Goal: Download file/media

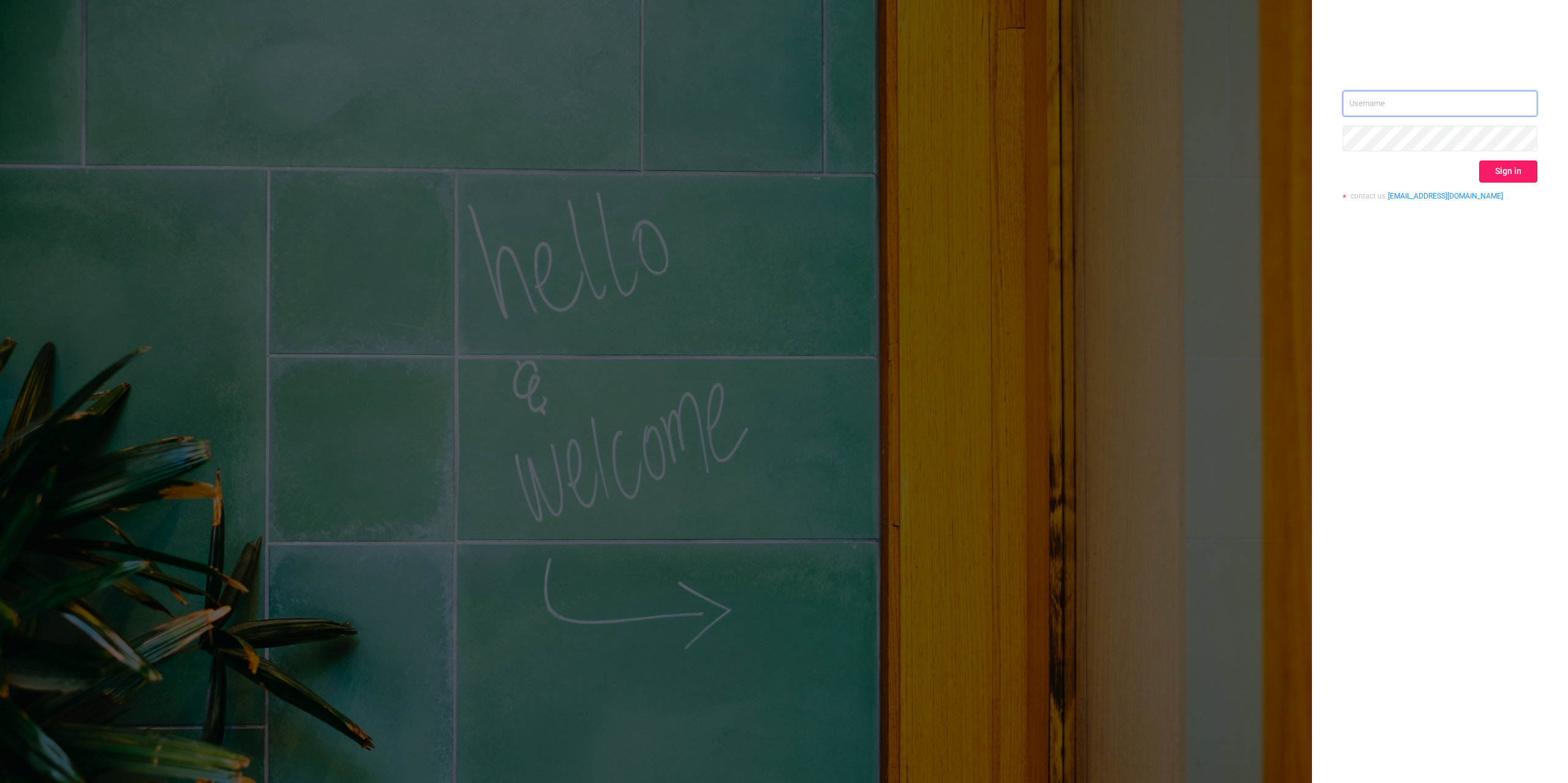
type input "mary@lunamedia.io"
click at [1520, 172] on button "Sign in" at bounding box center [1507, 172] width 58 height 22
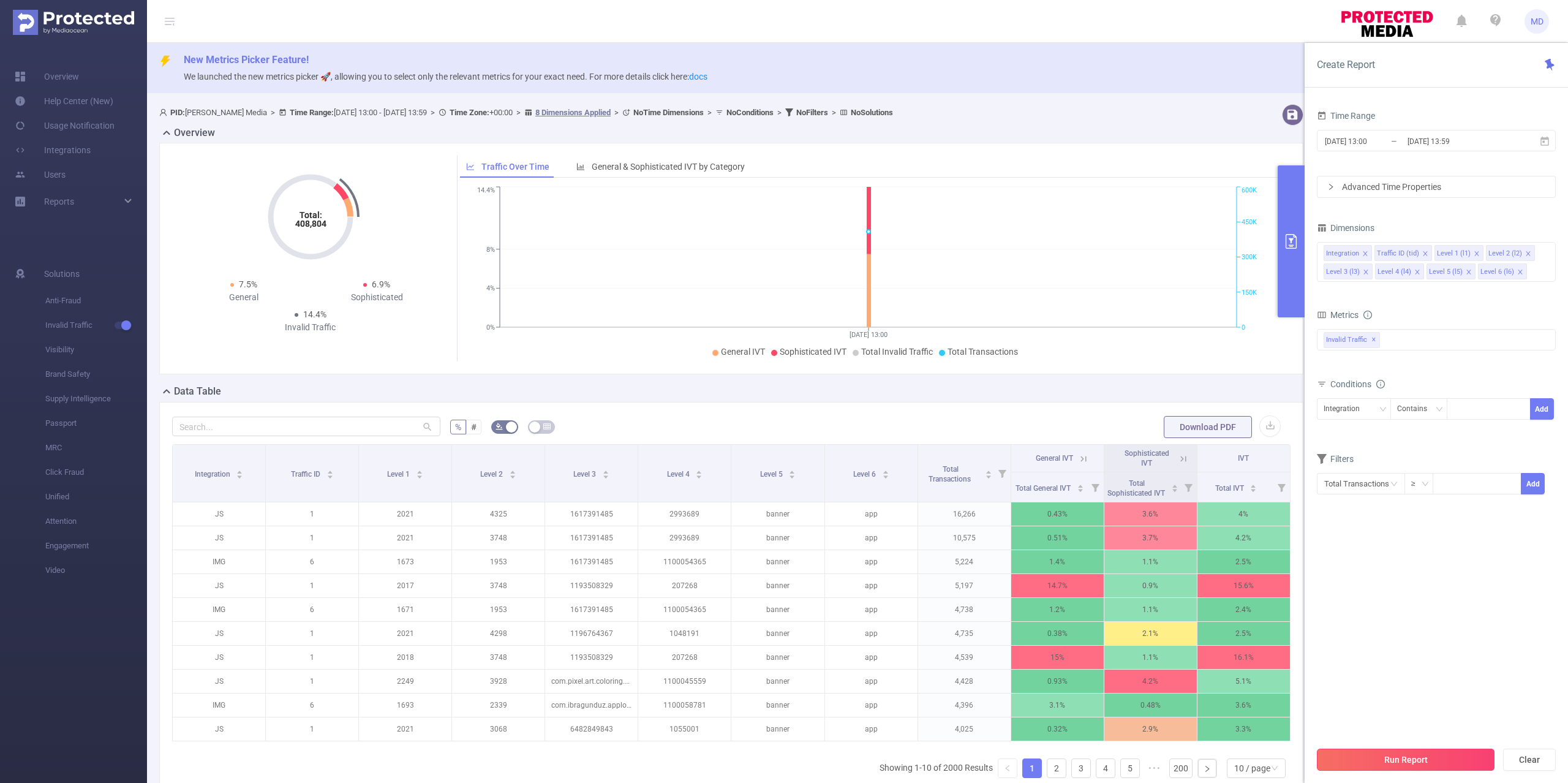
click at [1396, 765] on button "Run Report" at bounding box center [1405, 759] width 177 height 22
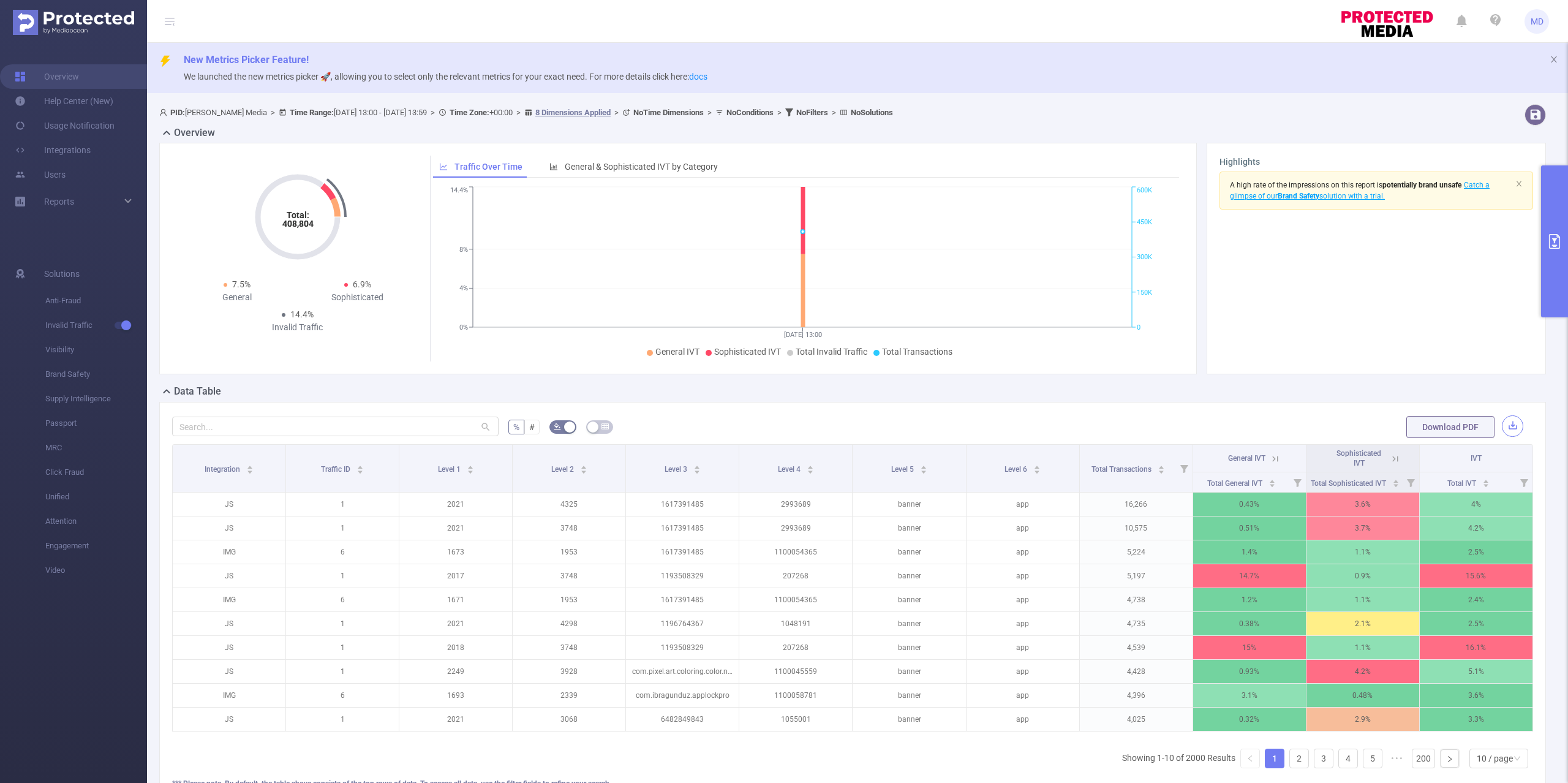
click at [1502, 430] on button "button" at bounding box center [1512, 426] width 21 height 21
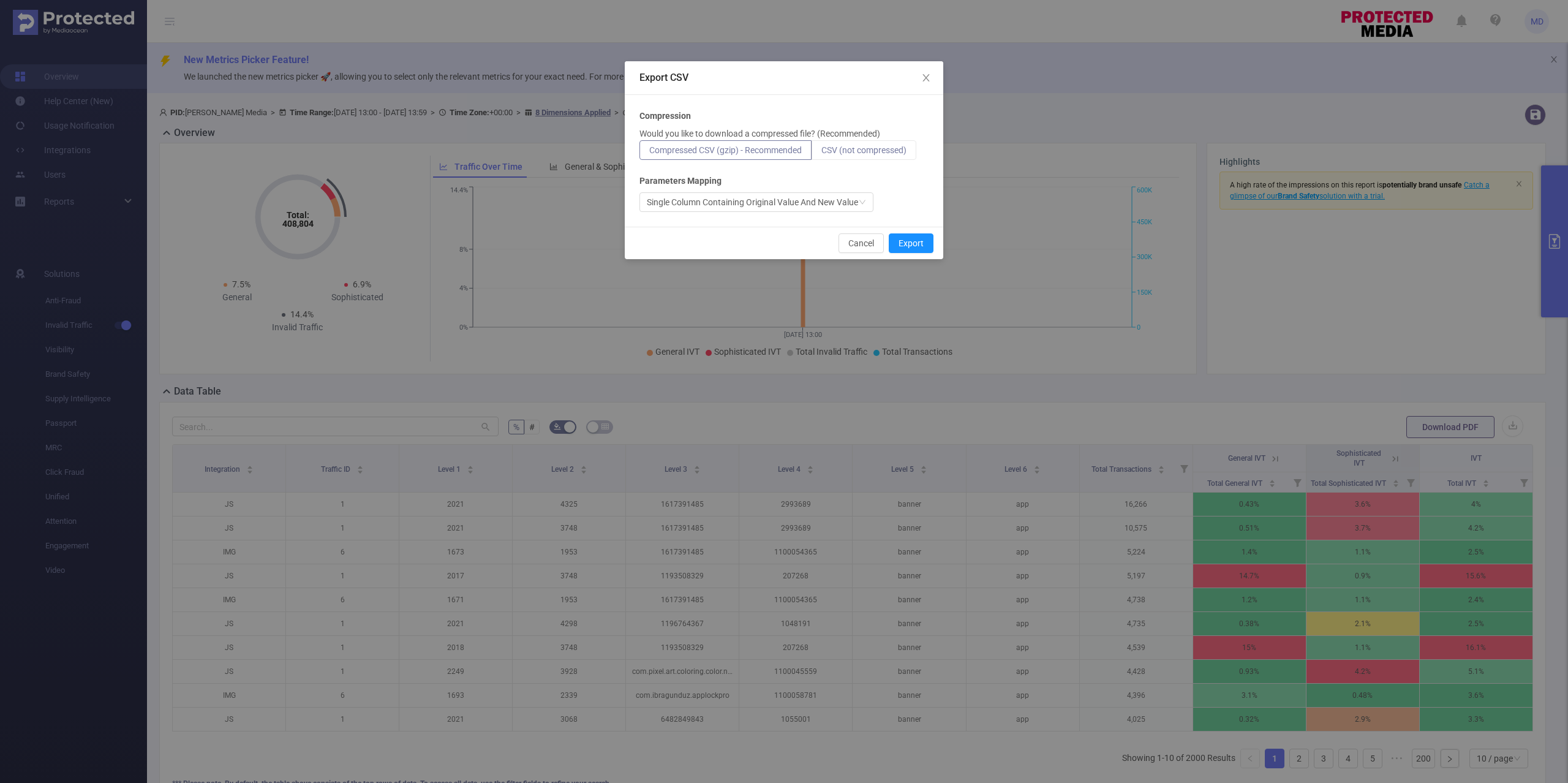
click at [890, 155] on label "CSV (not compressed)" at bounding box center [863, 150] width 105 height 19
click at [821, 153] on input "CSV (not compressed)" at bounding box center [821, 153] width 0 height 0
click at [917, 238] on button "Export" at bounding box center [911, 242] width 45 height 19
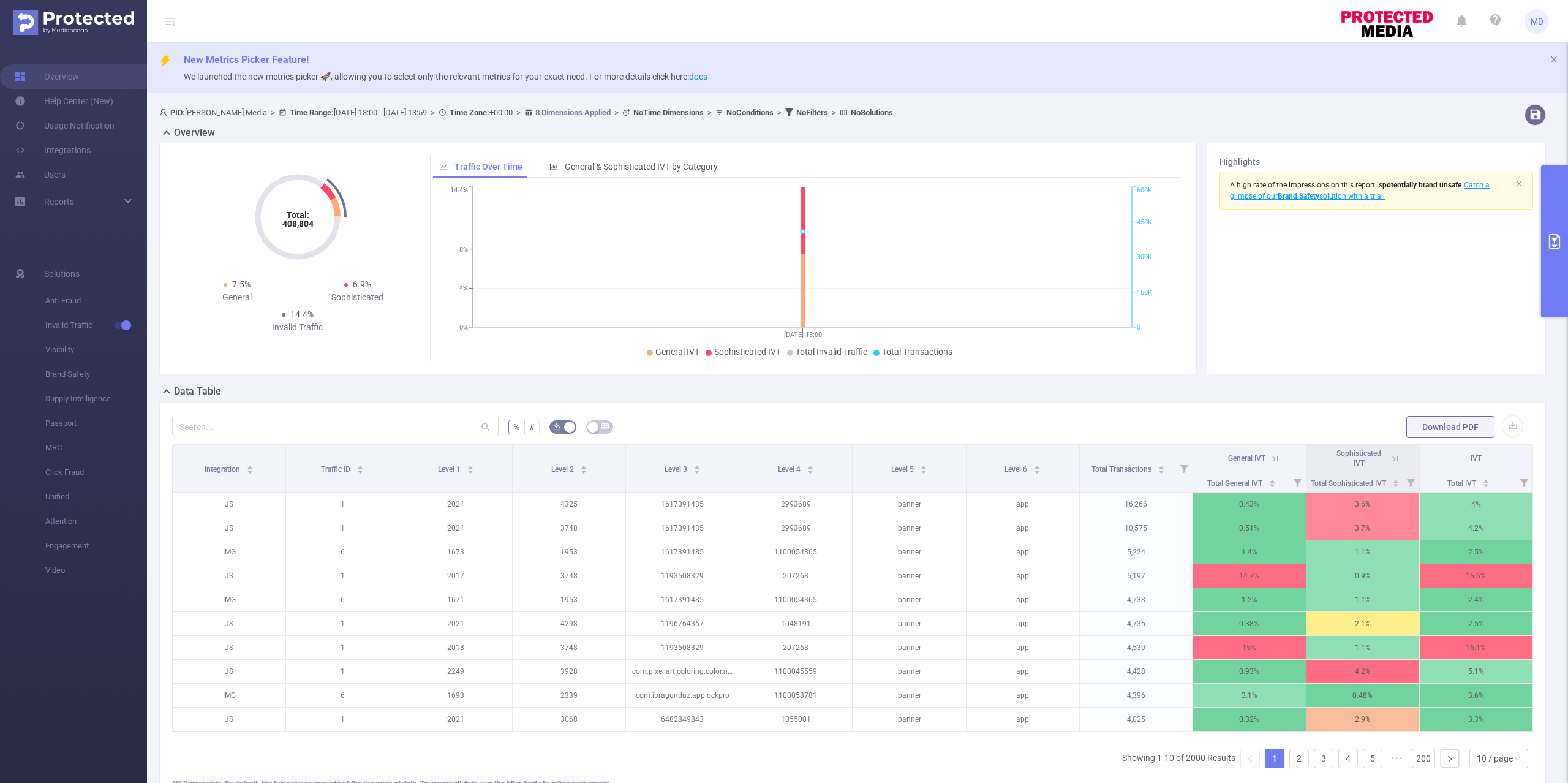
click at [1565, 238] on button "primary" at bounding box center [1554, 241] width 27 height 152
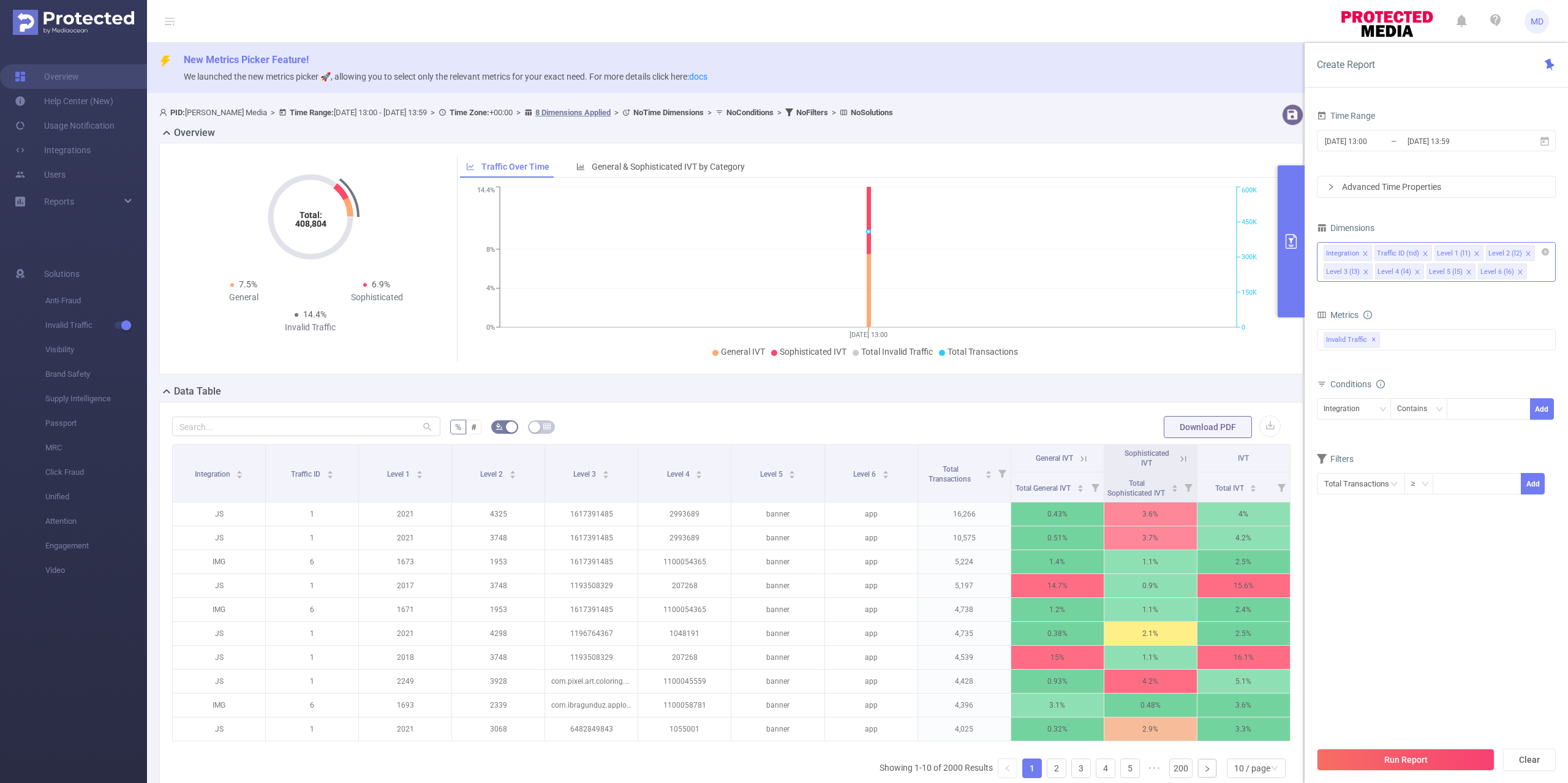
click at [1363, 251] on icon "icon: close" at bounding box center [1365, 253] width 6 height 6
click at [1465, 273] on icon "icon: close" at bounding box center [1468, 272] width 6 height 6
click at [1430, 148] on input "[DATE] 13:59" at bounding box center [1455, 141] width 99 height 17
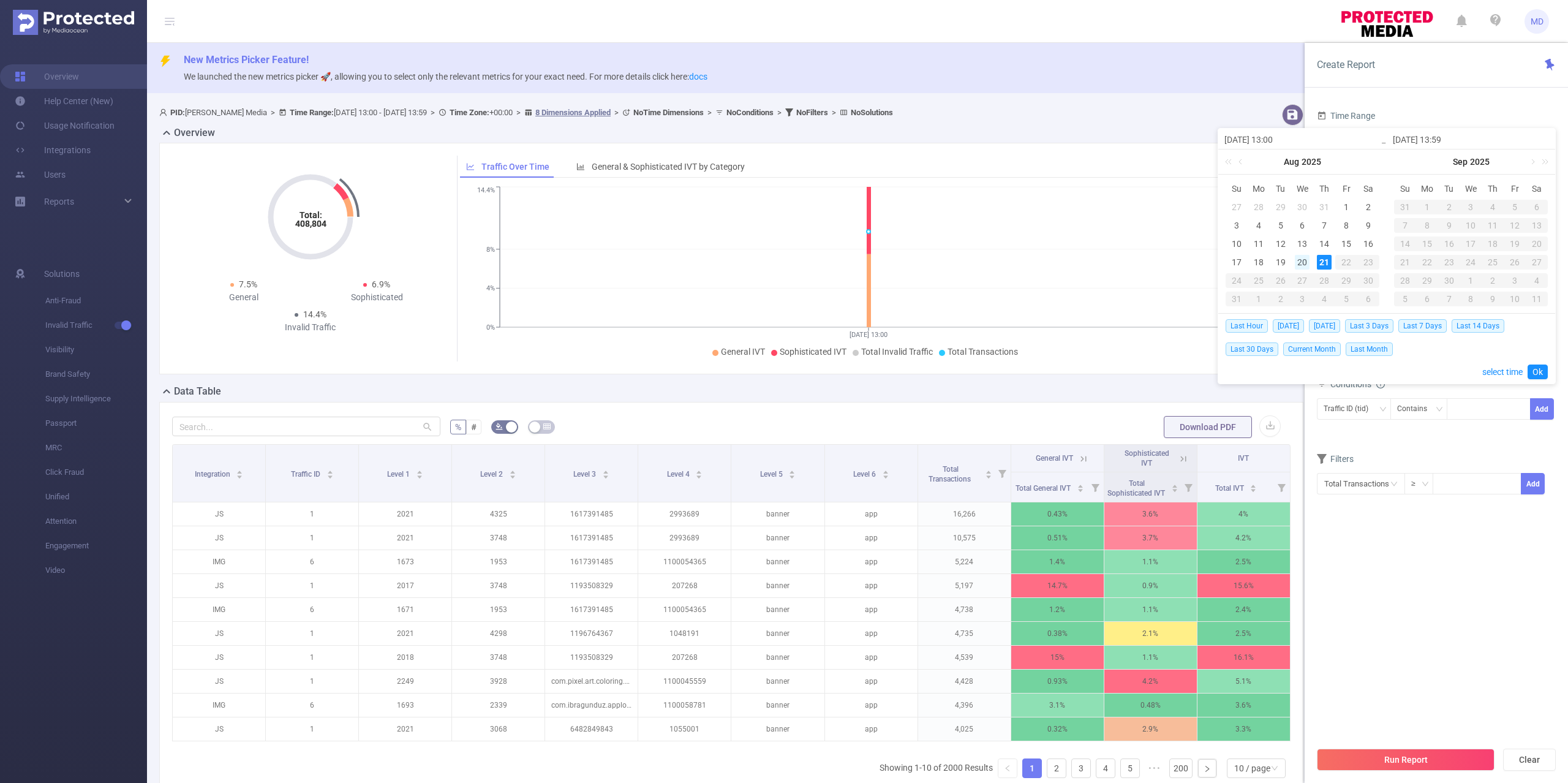
click at [1301, 261] on div "20" at bounding box center [1301, 262] width 14 height 14
type input "[DATE] 13:00"
type input "[DATE] 13:59"
type input "[DATE] 13:00"
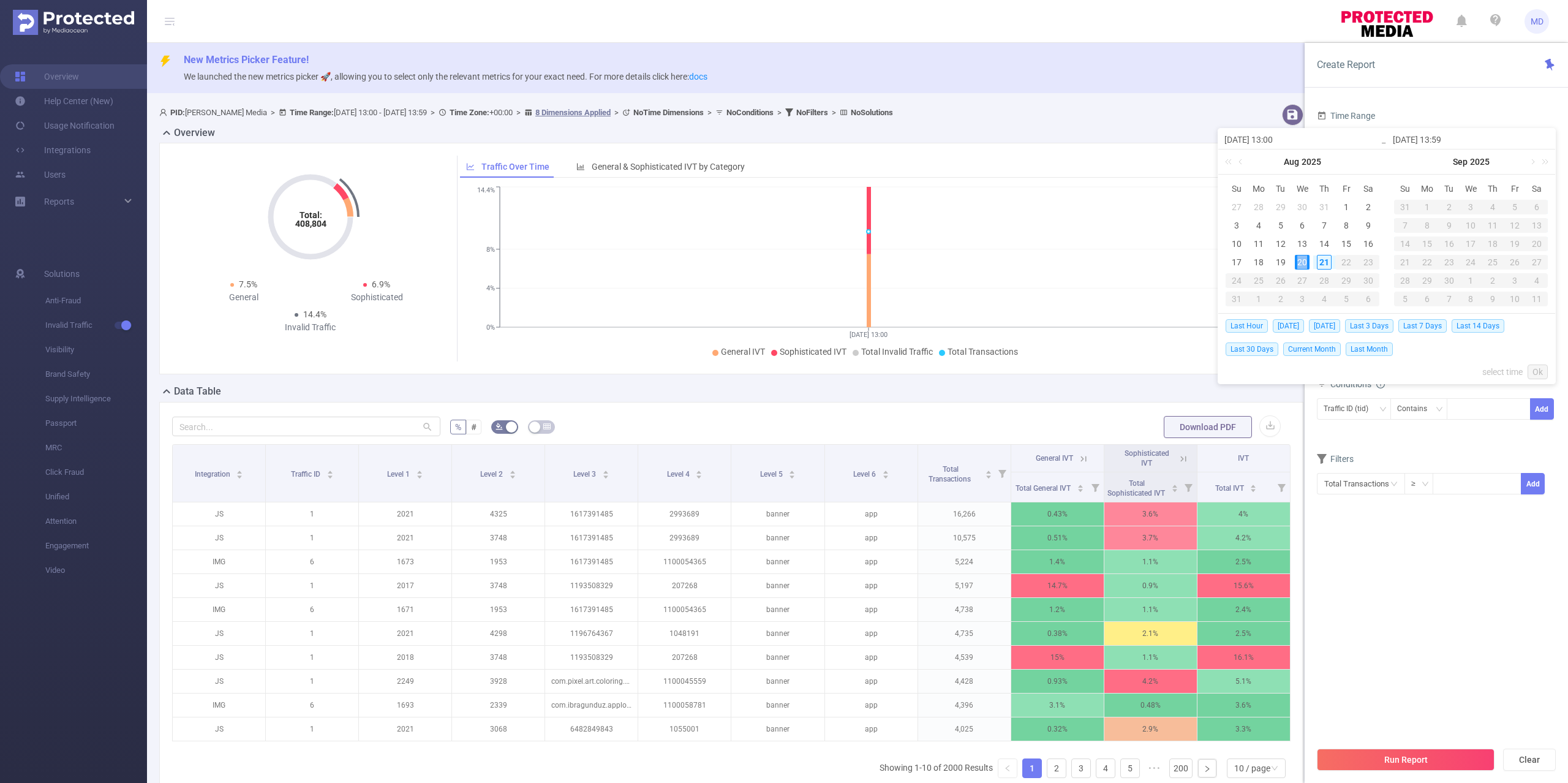
type input "[DATE] 13:59"
click at [1536, 373] on link "Ok" at bounding box center [1537, 371] width 20 height 14
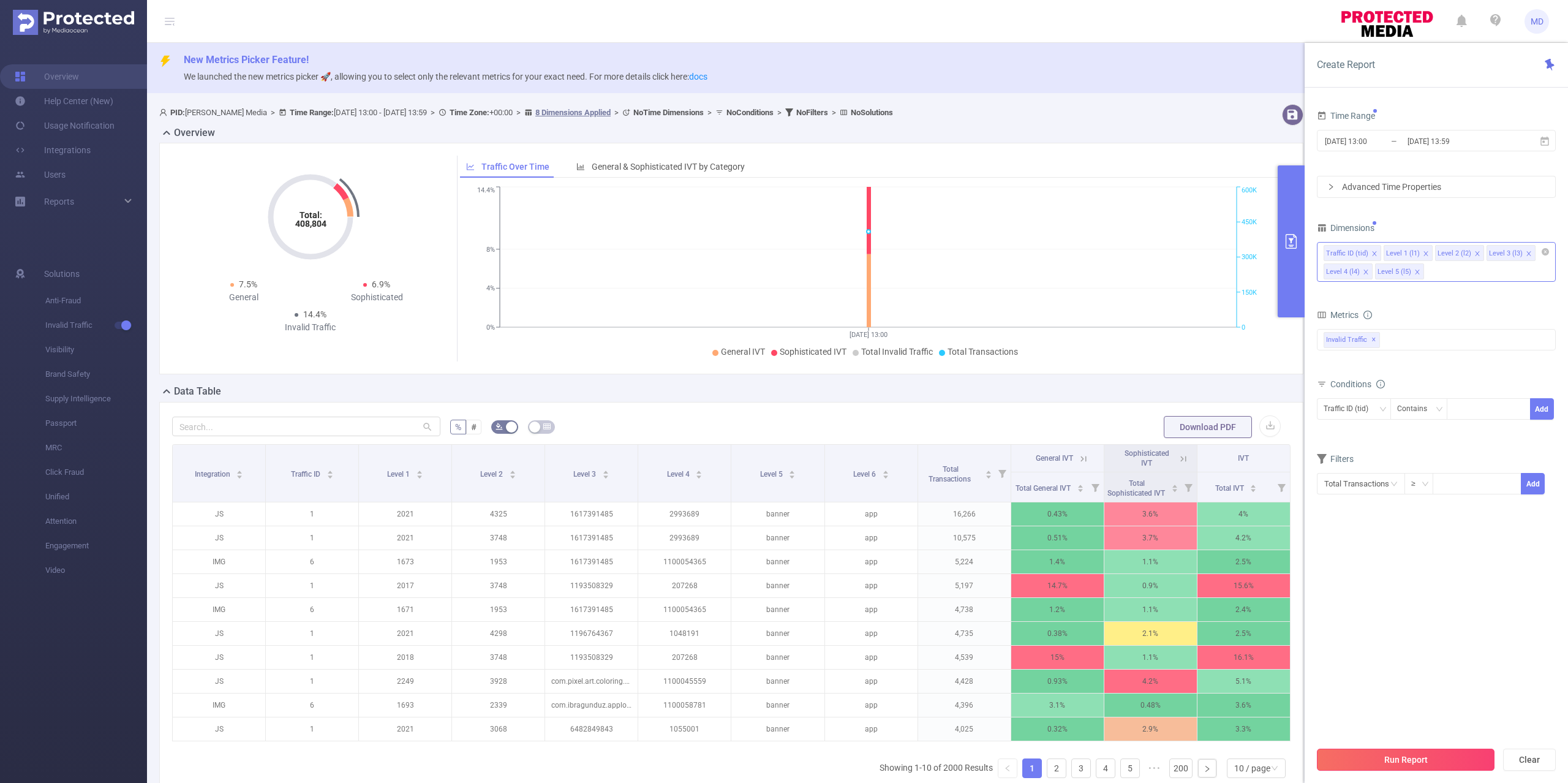
click at [1389, 759] on button "Run Report" at bounding box center [1405, 759] width 177 height 22
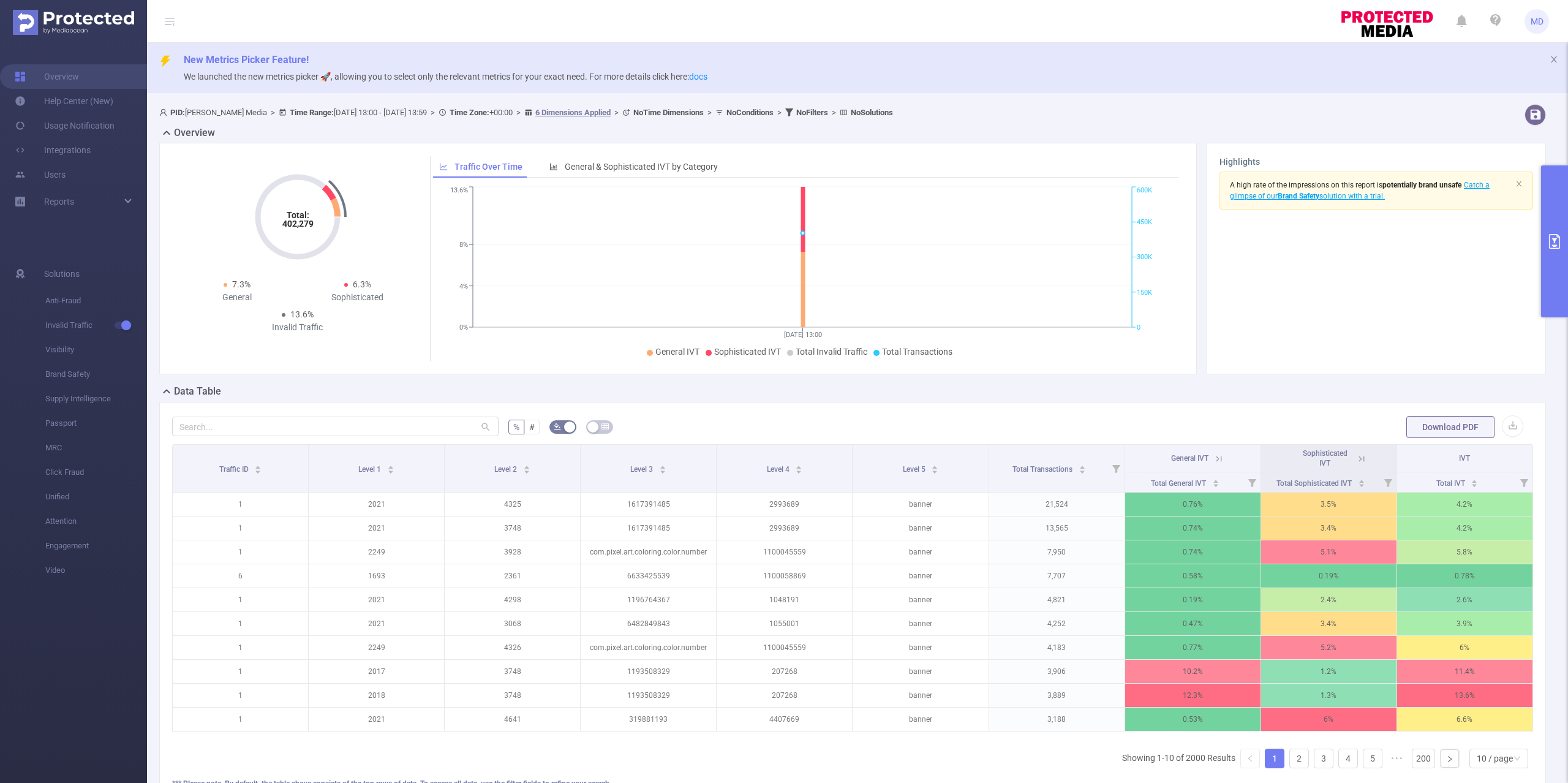
click at [1057, 373] on div "Total: 402,279 Total: 402,279 7.3% General 6.3% Sophisticated 13.6% Invalid Tra…" at bounding box center [678, 258] width 1037 height 231
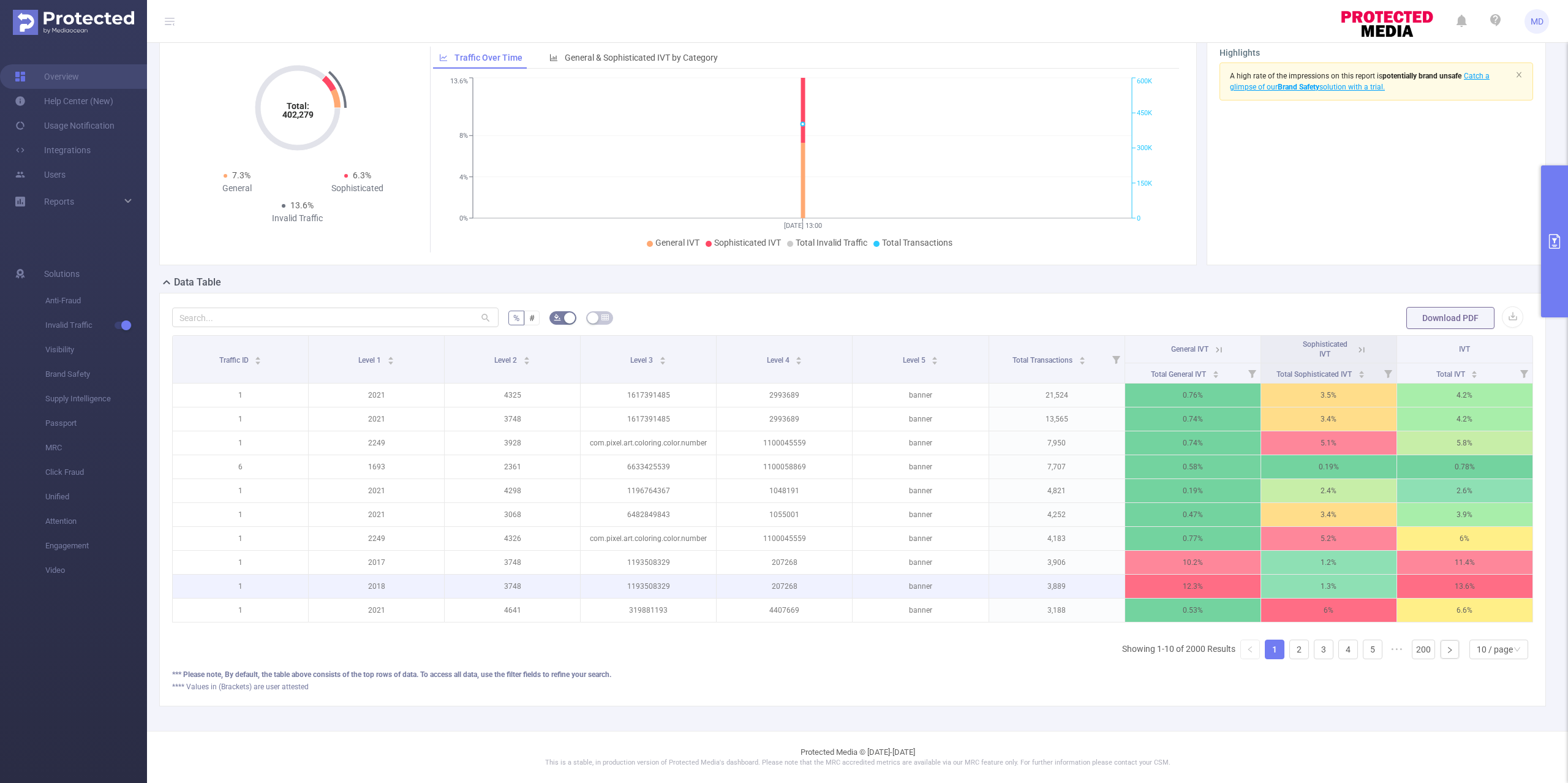
scroll to position [125, 0]
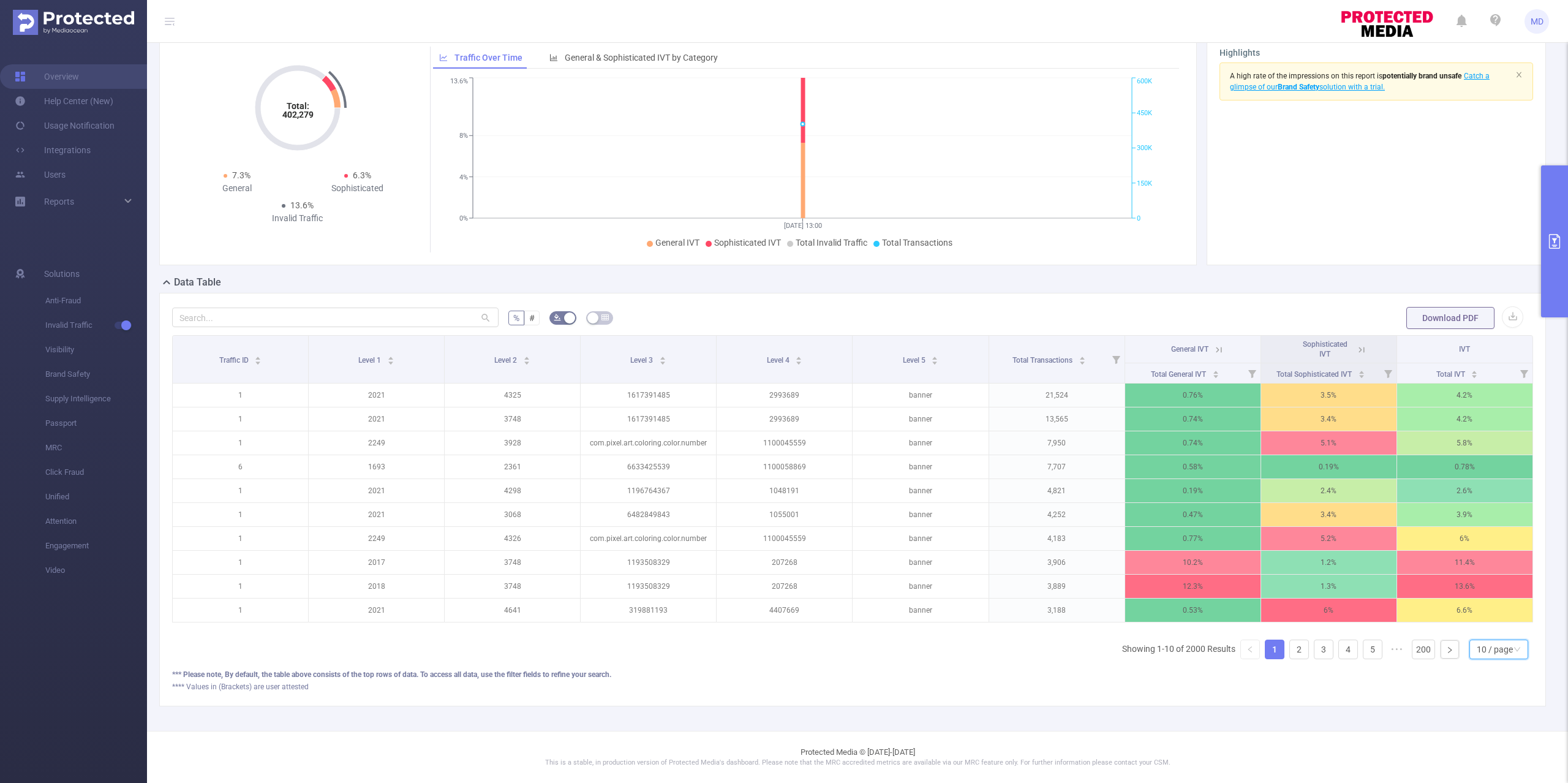
click at [1483, 650] on div "10 / page" at bounding box center [1494, 649] width 36 height 19
click at [1491, 632] on li "50 / page" at bounding box center [1485, 642] width 60 height 19
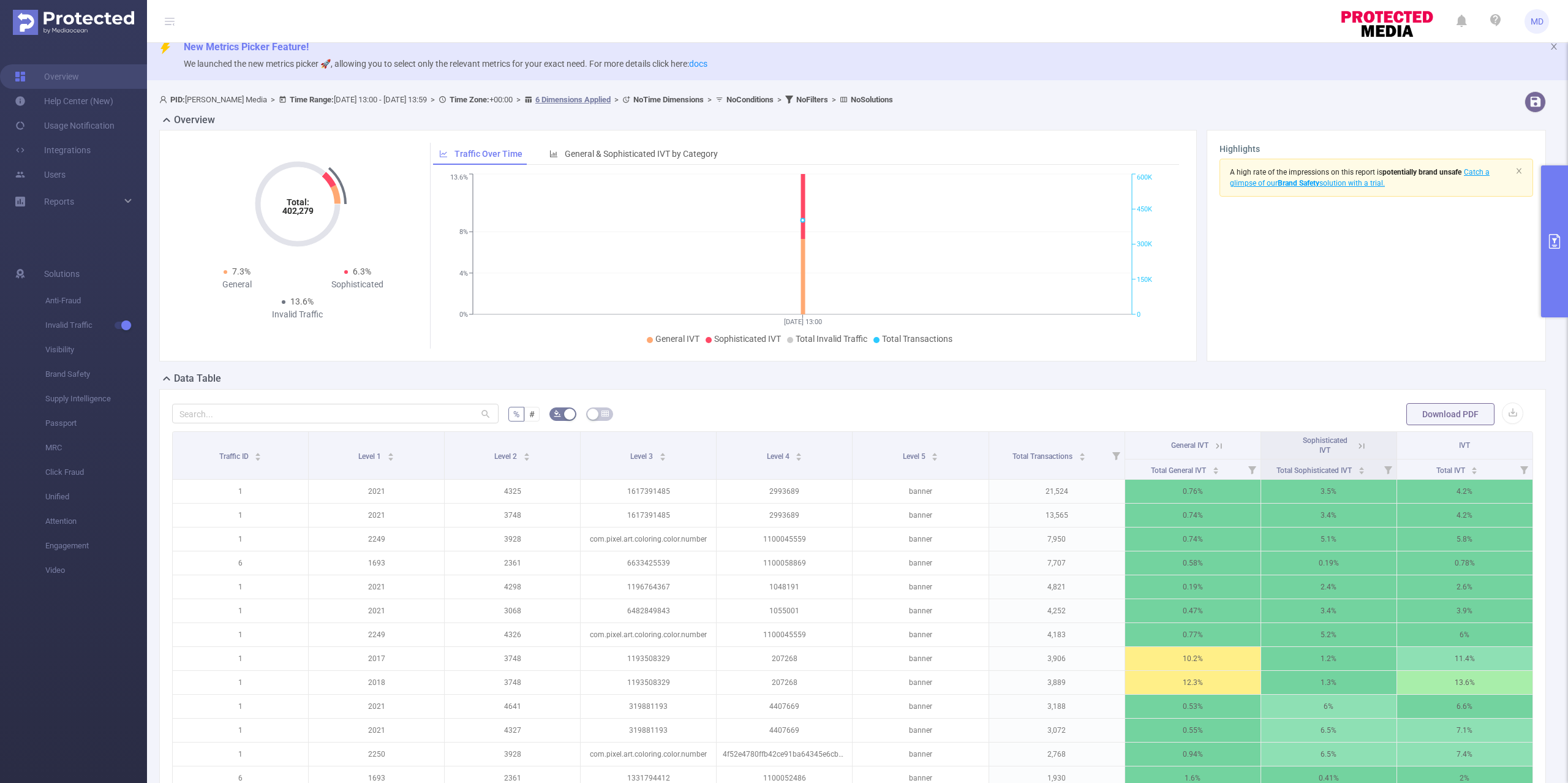
scroll to position [0, 0]
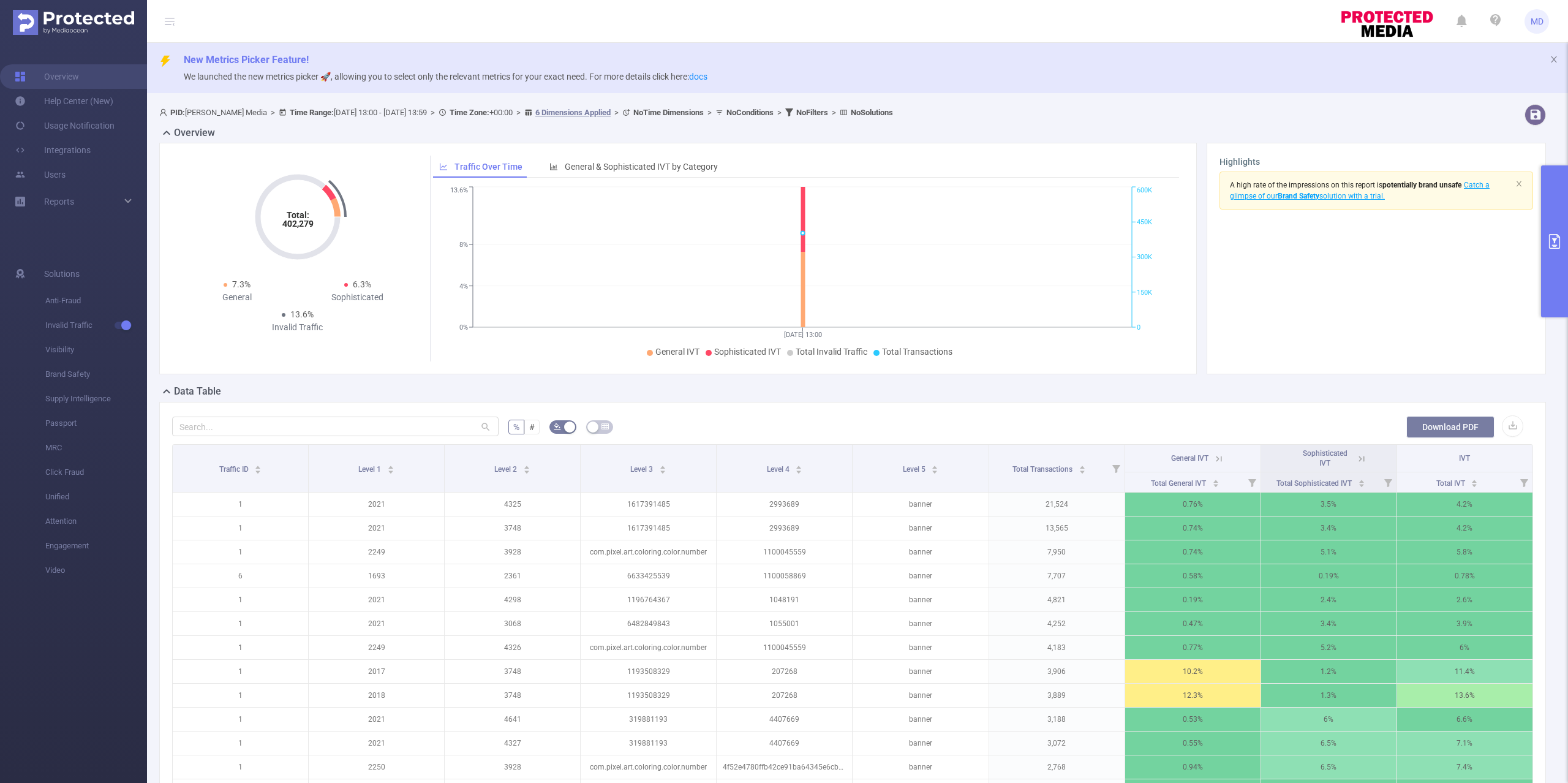
click at [1446, 426] on button "Download PDF" at bounding box center [1449, 427] width 88 height 22
click at [1502, 421] on button "button" at bounding box center [1512, 426] width 21 height 21
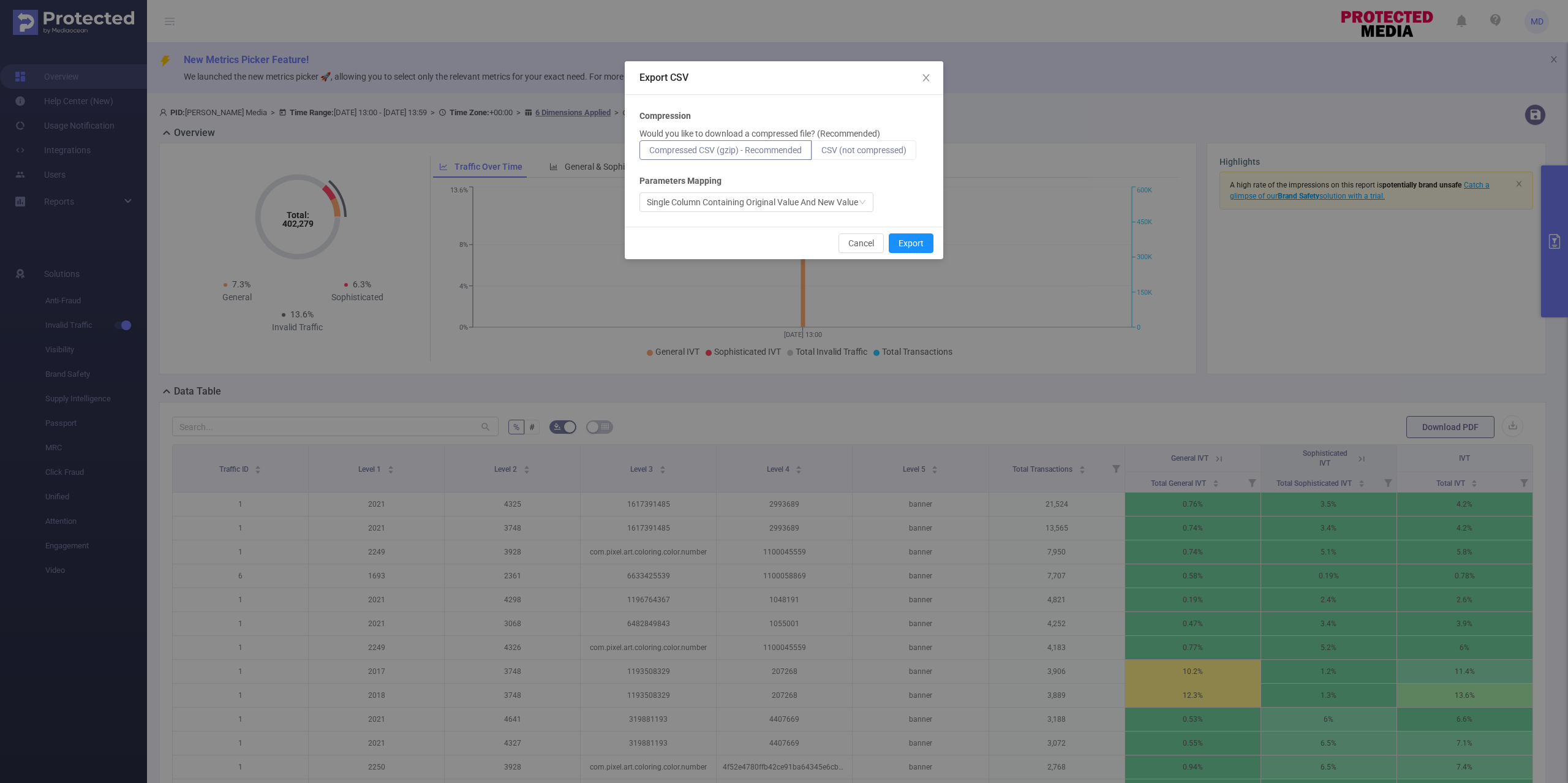
click at [870, 148] on span "CSV (not compressed)" at bounding box center [863, 151] width 85 height 10
click at [821, 153] on input "CSV (not compressed)" at bounding box center [821, 153] width 0 height 0
click at [912, 239] on button "Export" at bounding box center [911, 242] width 45 height 19
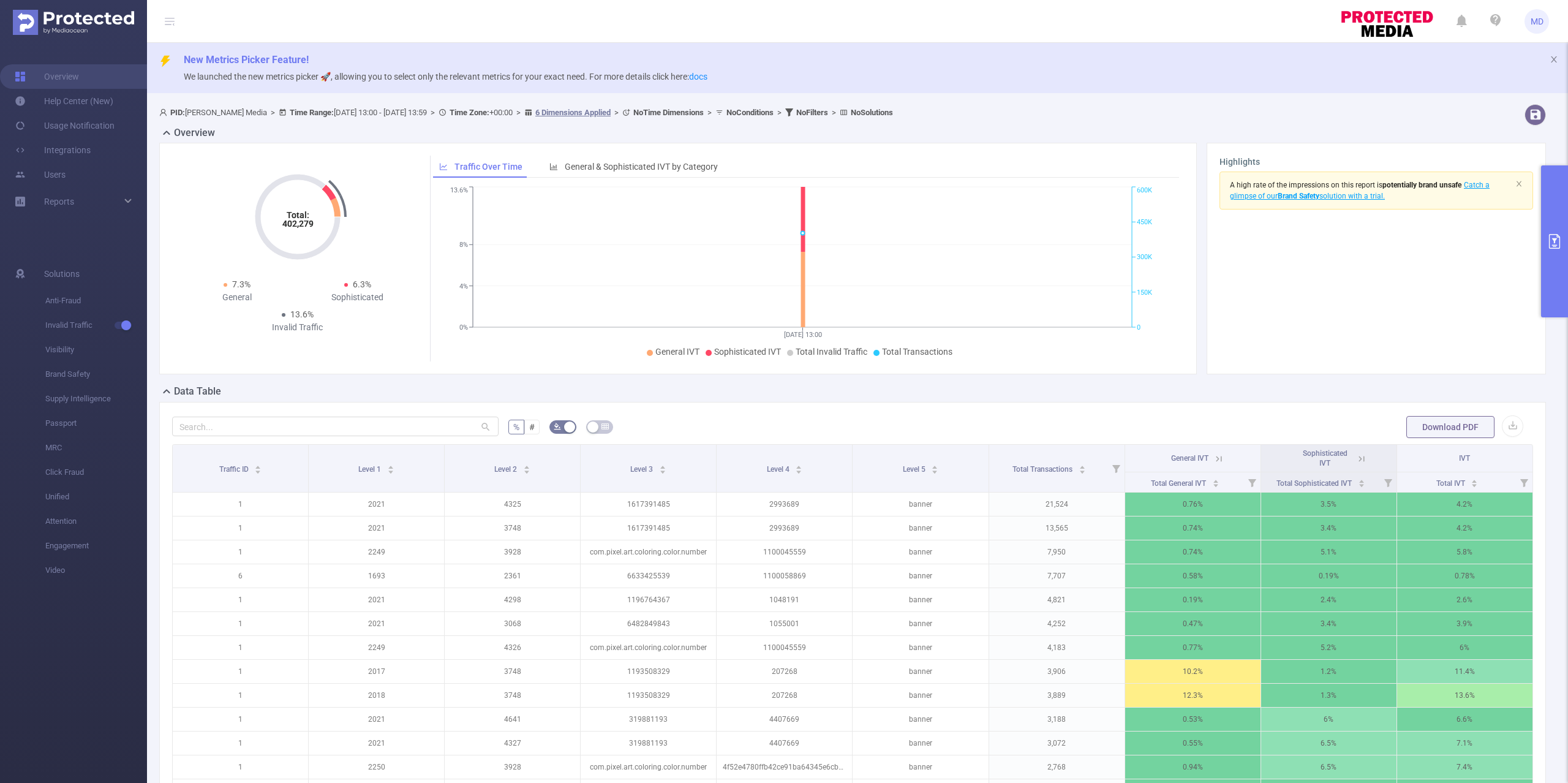
click at [1558, 256] on button "primary" at bounding box center [1554, 241] width 27 height 152
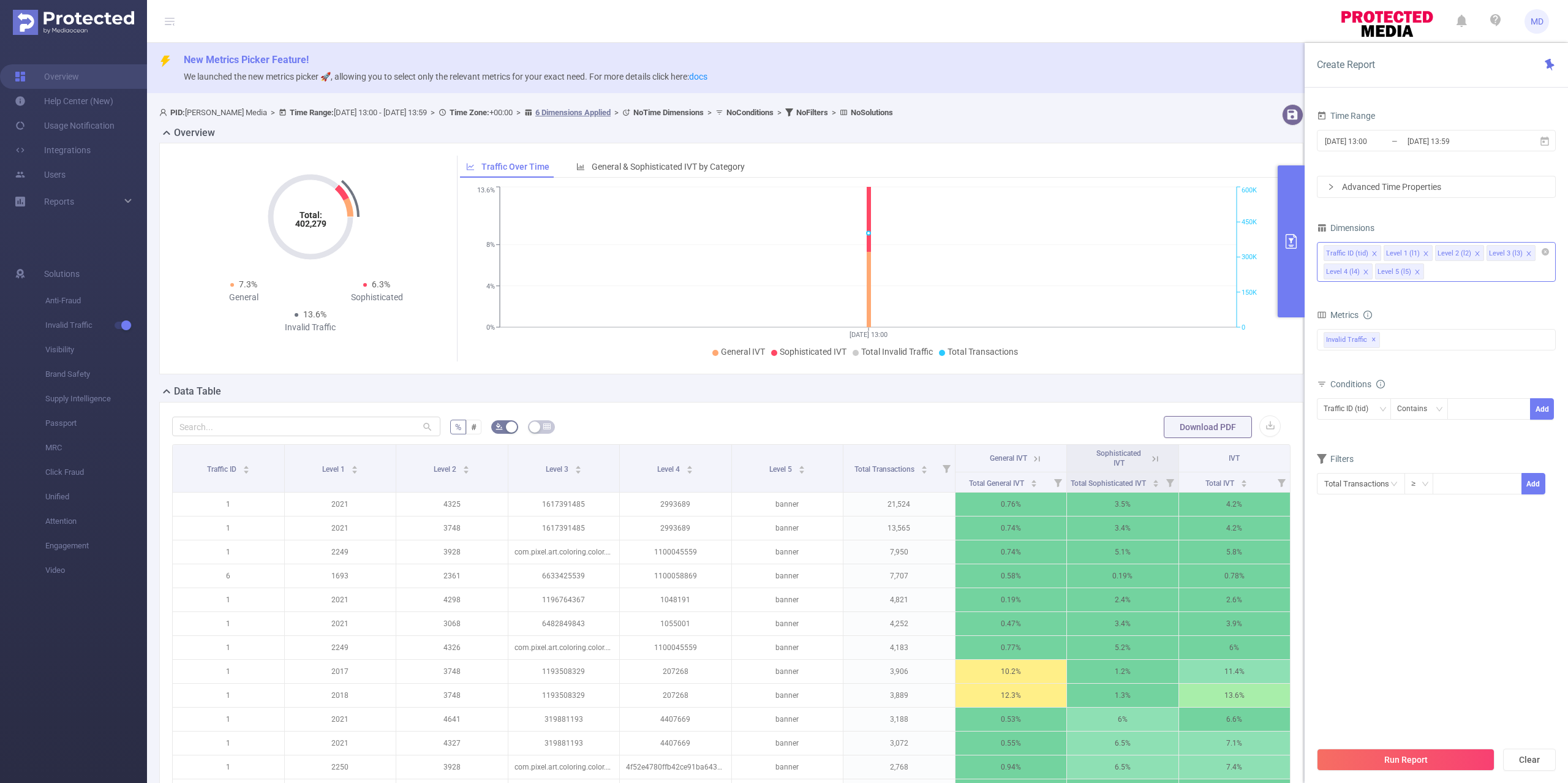
click at [1148, 388] on div "Data Table" at bounding box center [736, 393] width 1154 height 17
click at [1345, 177] on div "Advanced Time Properties" at bounding box center [1436, 187] width 238 height 21
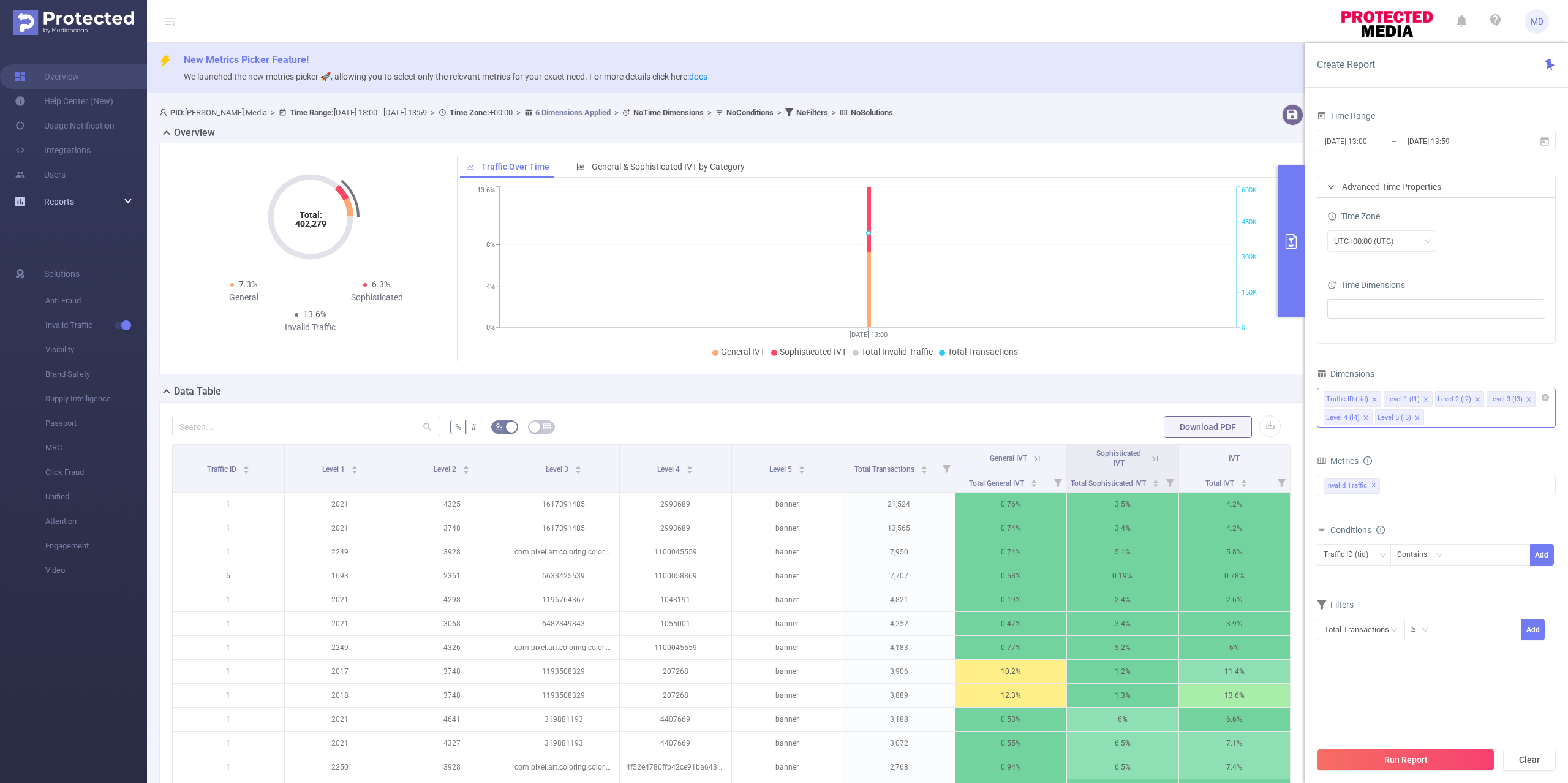
click at [87, 204] on div "Reports" at bounding box center [73, 201] width 147 height 24
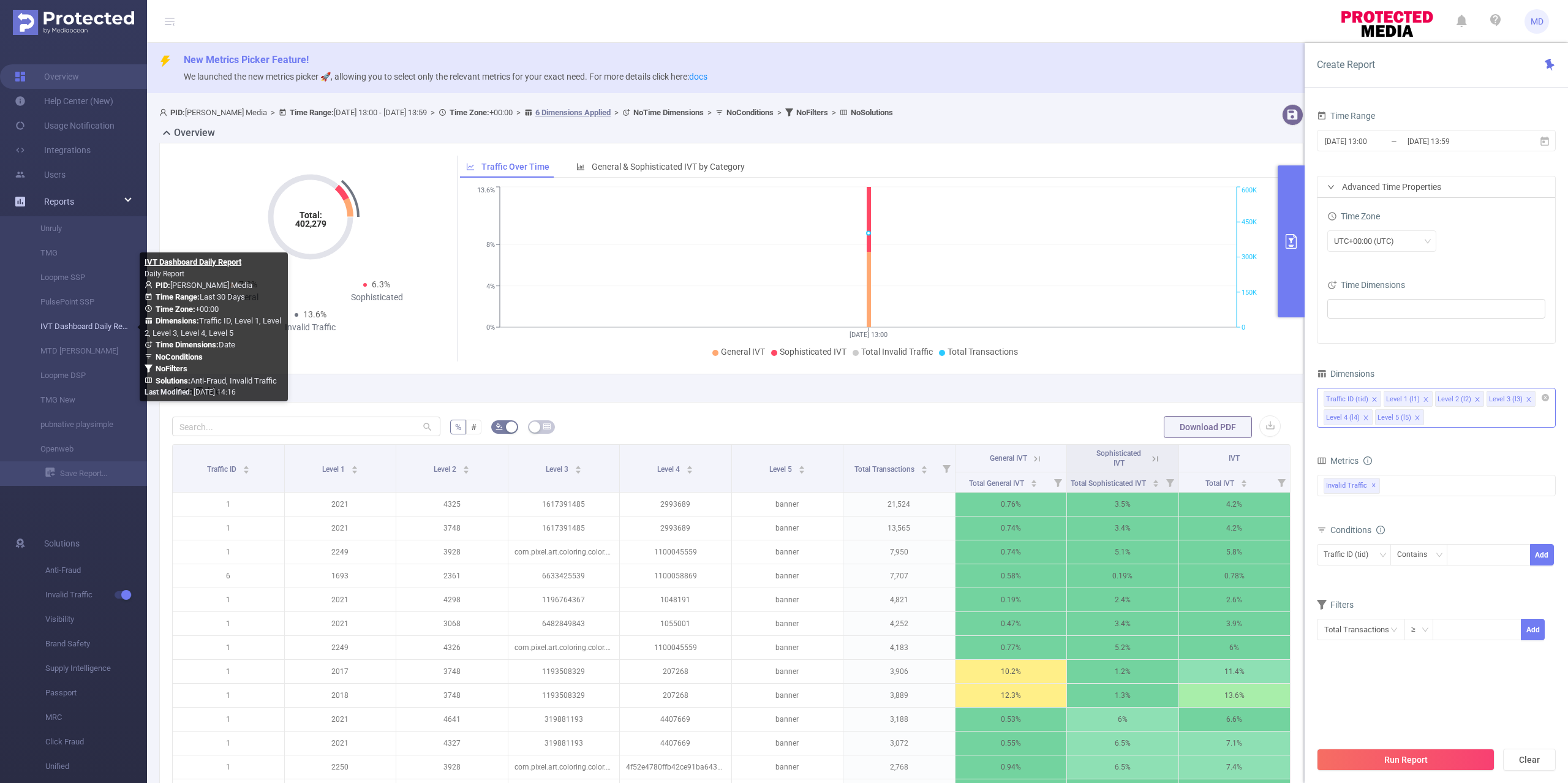
click at [87, 321] on link "IVT Dashboard Daily Report" at bounding box center [78, 326] width 108 height 24
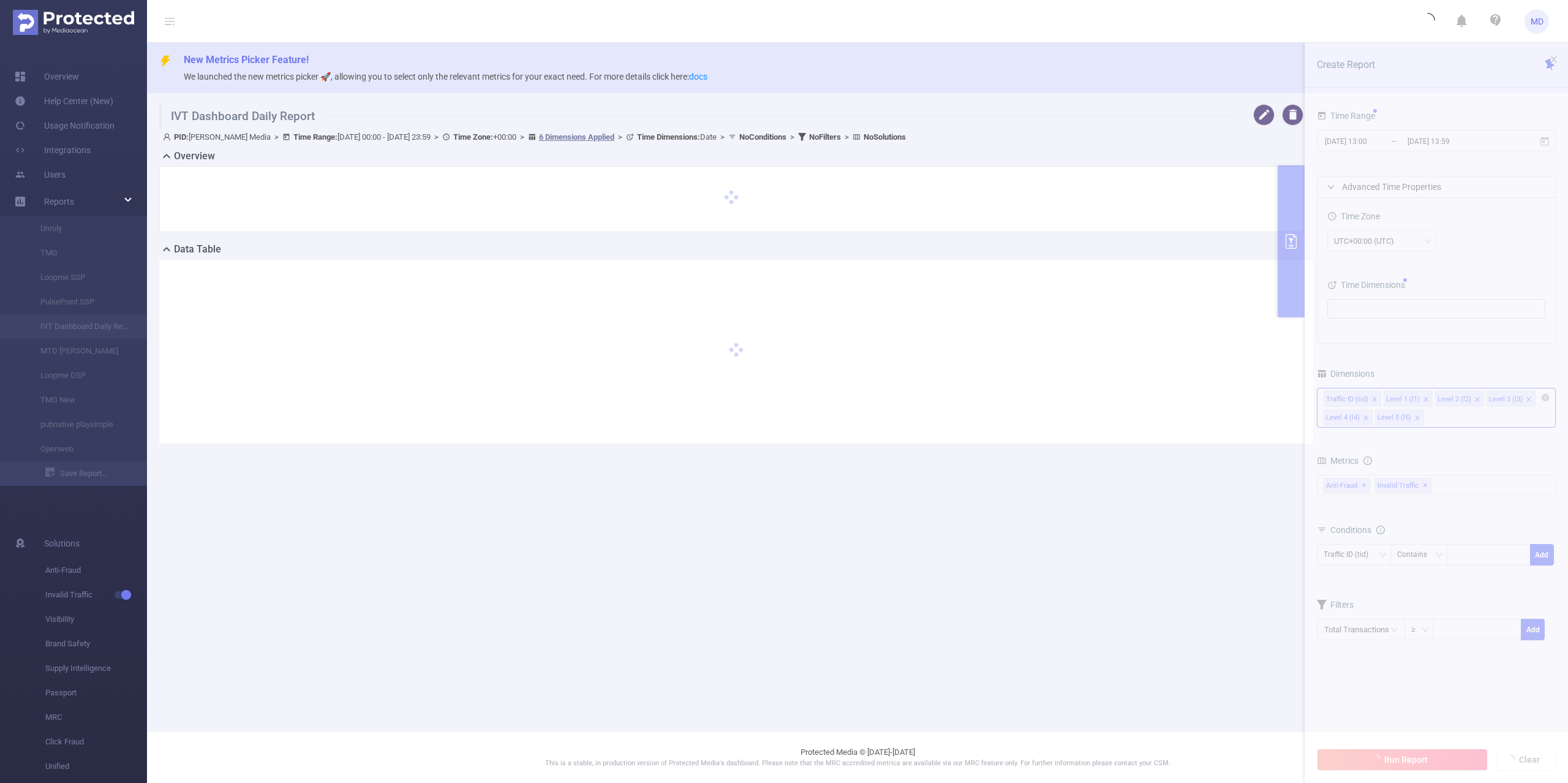
click at [1428, 137] on section "IVT Dashboard Daily Report PID: [PERSON_NAME] Media > Time Range: [DATE] 00:00 …" at bounding box center [858, 283] width 1421 height 368
type input "[DATE] 00:00"
type input "[DATE] 23:59"
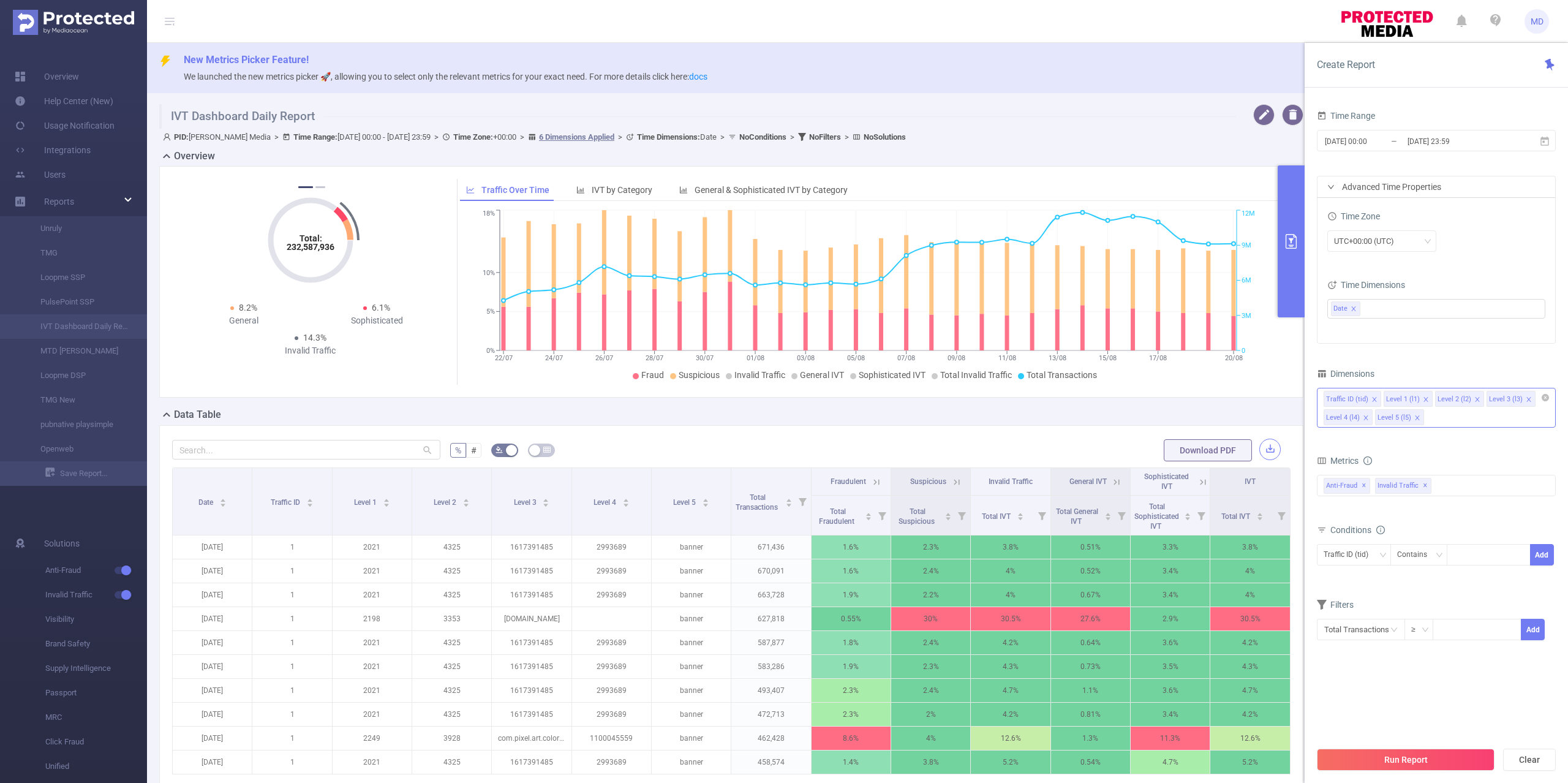
click at [1259, 449] on button "button" at bounding box center [1269, 448] width 21 height 21
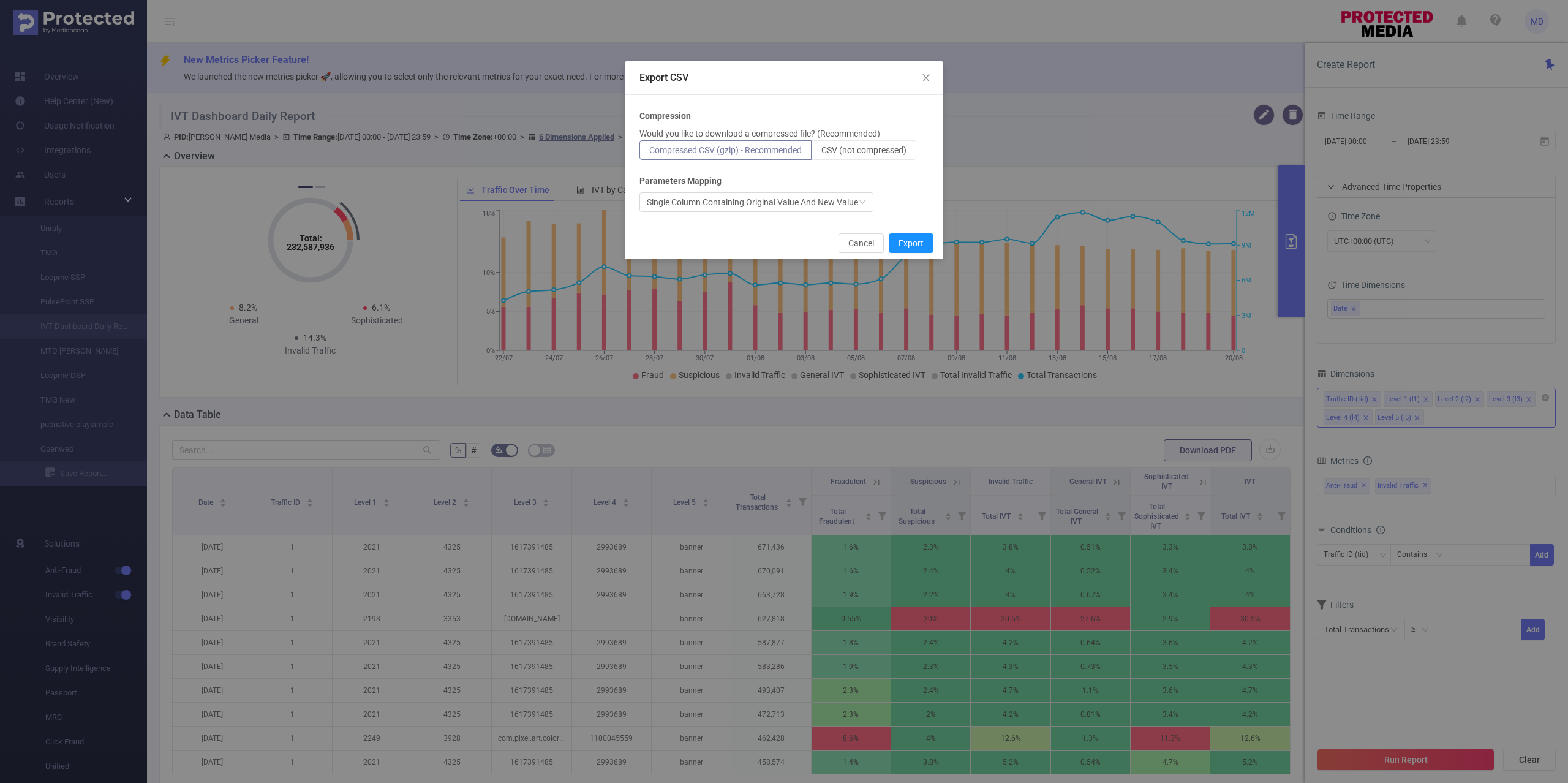
click at [880, 138] on p "Would you like to download a compressed file? (Recommended)" at bounding box center [759, 133] width 240 height 13
click at [880, 155] on span "CSV (not compressed)" at bounding box center [863, 151] width 85 height 10
click at [821, 153] on input "CSV (not compressed)" at bounding box center [821, 153] width 0 height 0
click at [910, 247] on button "Export" at bounding box center [911, 242] width 45 height 19
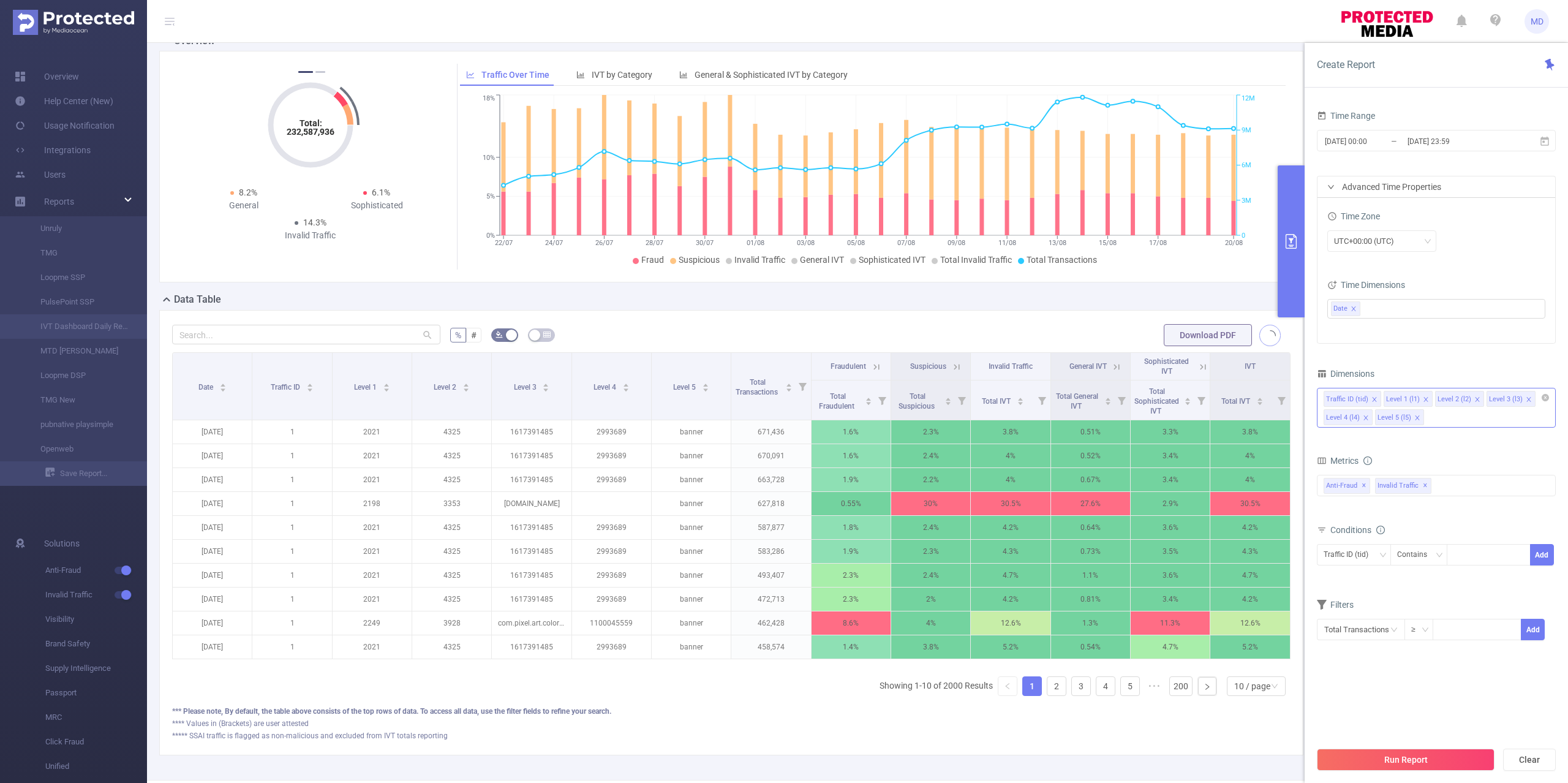
scroll to position [179, 0]
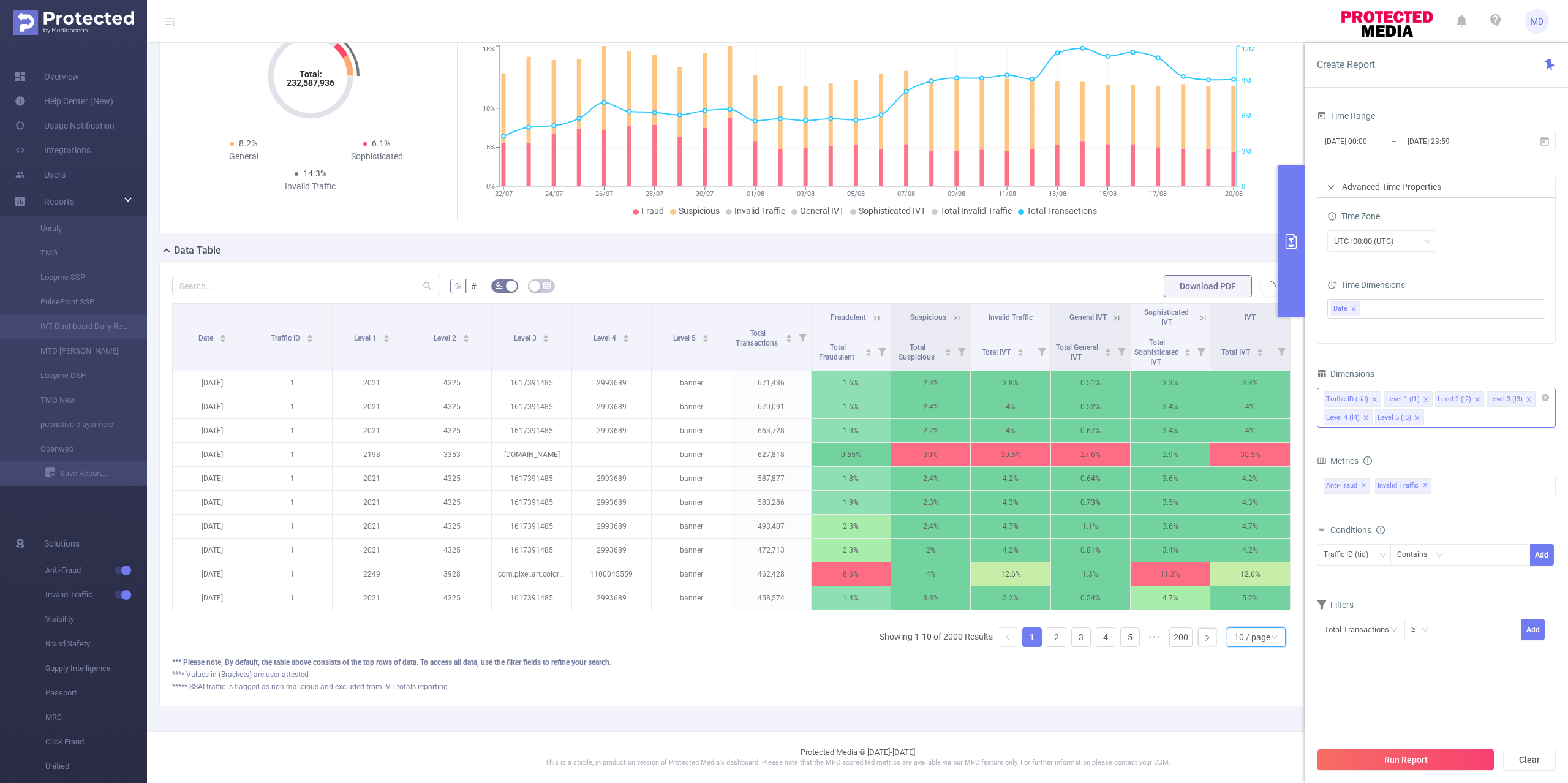
click at [1239, 639] on div "10 / page" at bounding box center [1252, 638] width 36 height 19
click at [1254, 620] on li "50 / page" at bounding box center [1243, 629] width 60 height 19
